Goal: Register for event/course

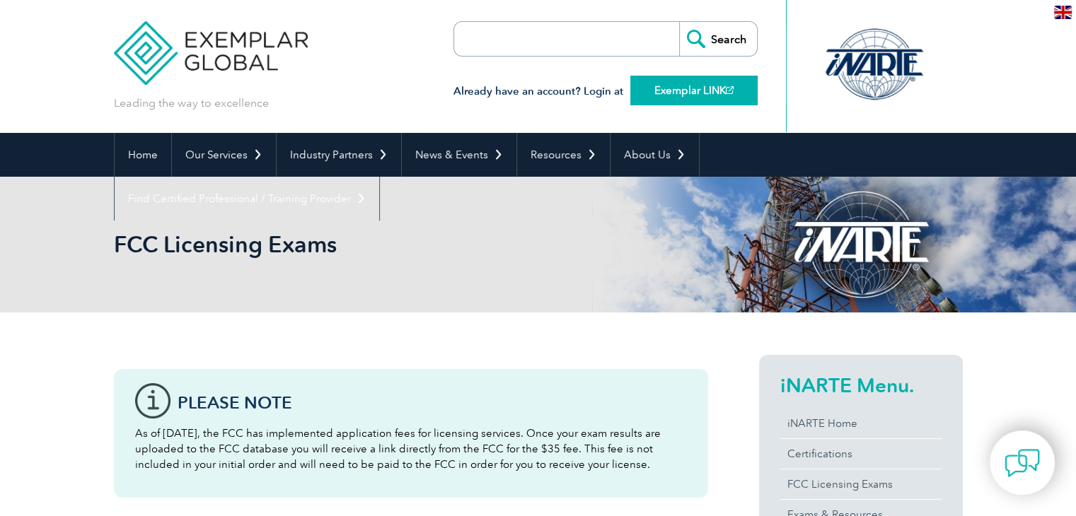
click at [708, 94] on link "Exemplar LINK" at bounding box center [693, 91] width 127 height 30
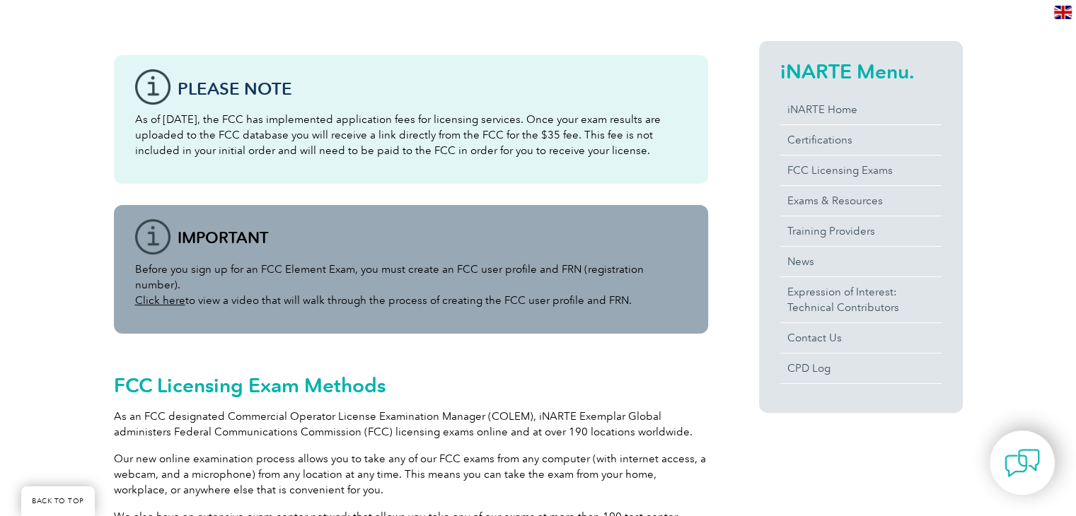
scroll to position [316, 0]
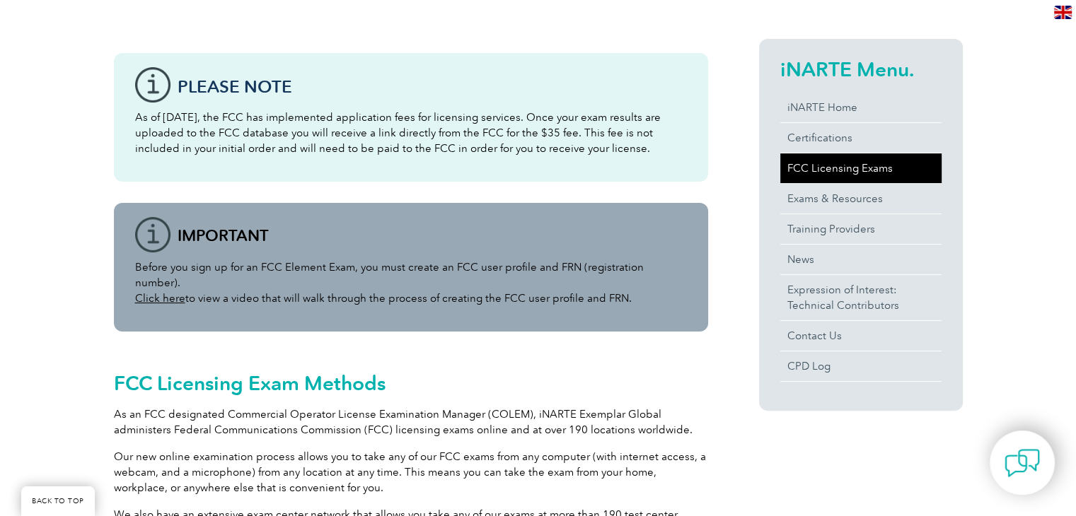
click at [858, 173] on link "FCC Licensing Exams" at bounding box center [860, 168] width 161 height 30
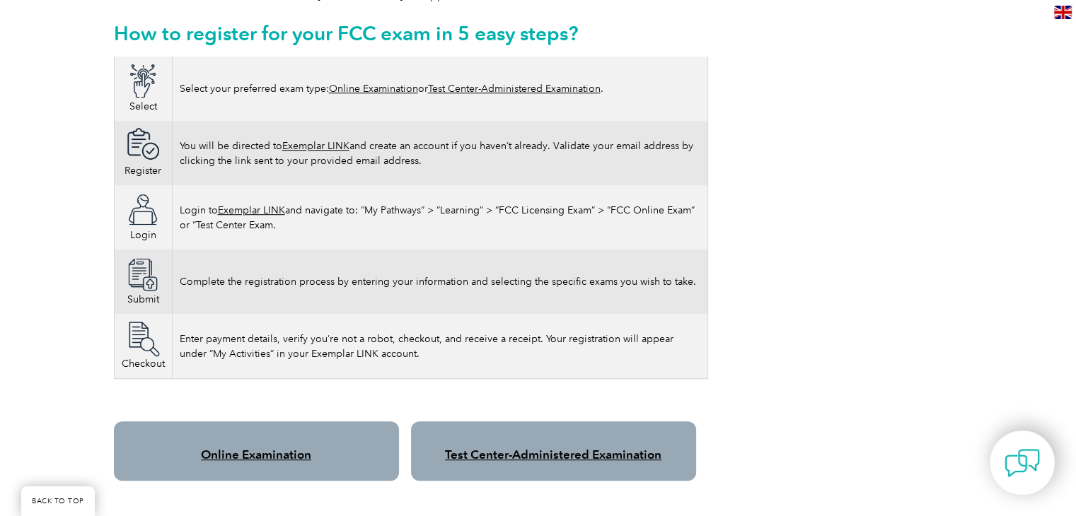
scroll to position [851, 0]
click at [281, 448] on link "Online Examination" at bounding box center [256, 455] width 110 height 14
